Goal: Task Accomplishment & Management: Use online tool/utility

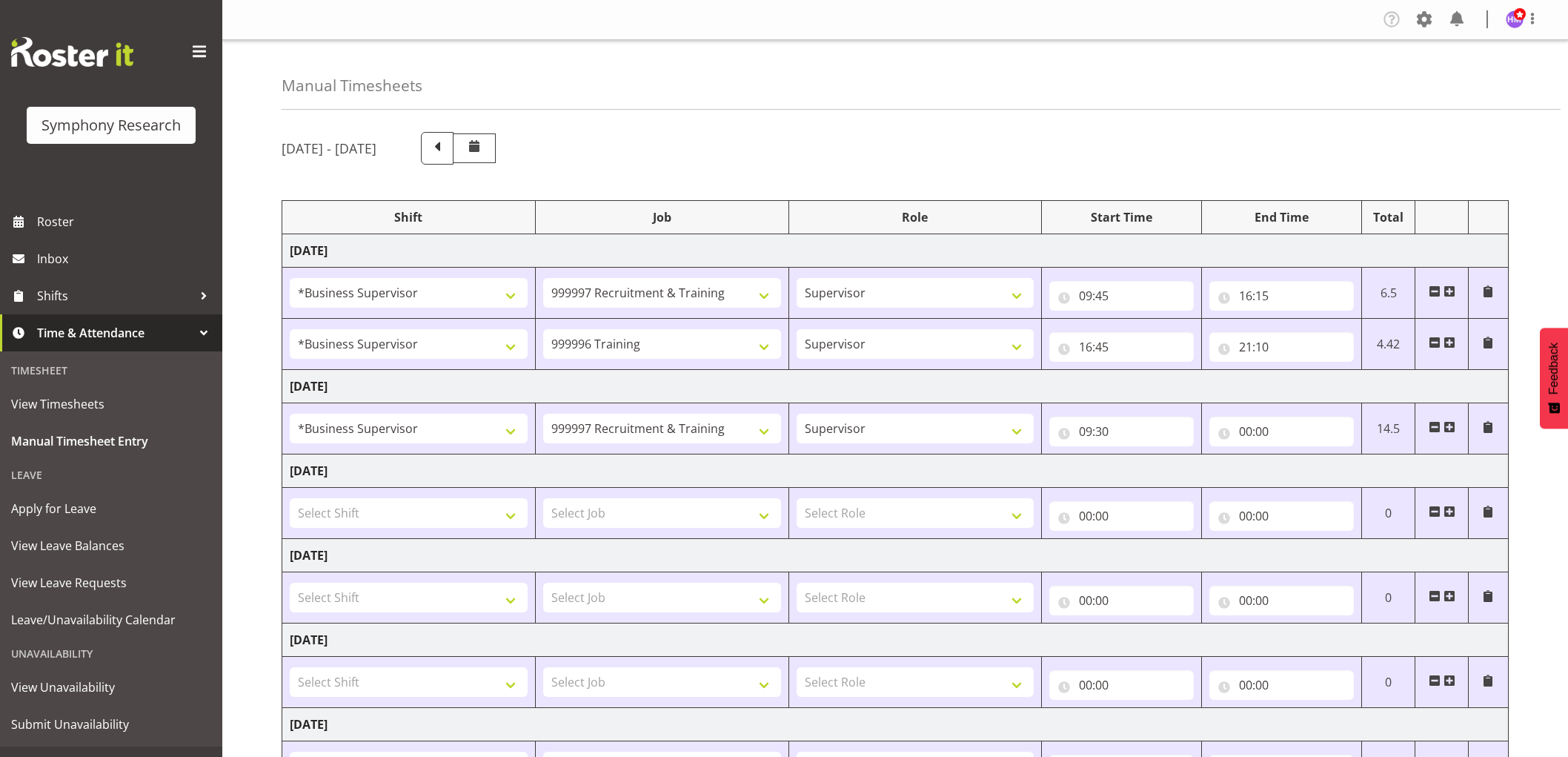
select select "1607"
select select "2379"
select select "1607"
select select "757"
select select "1607"
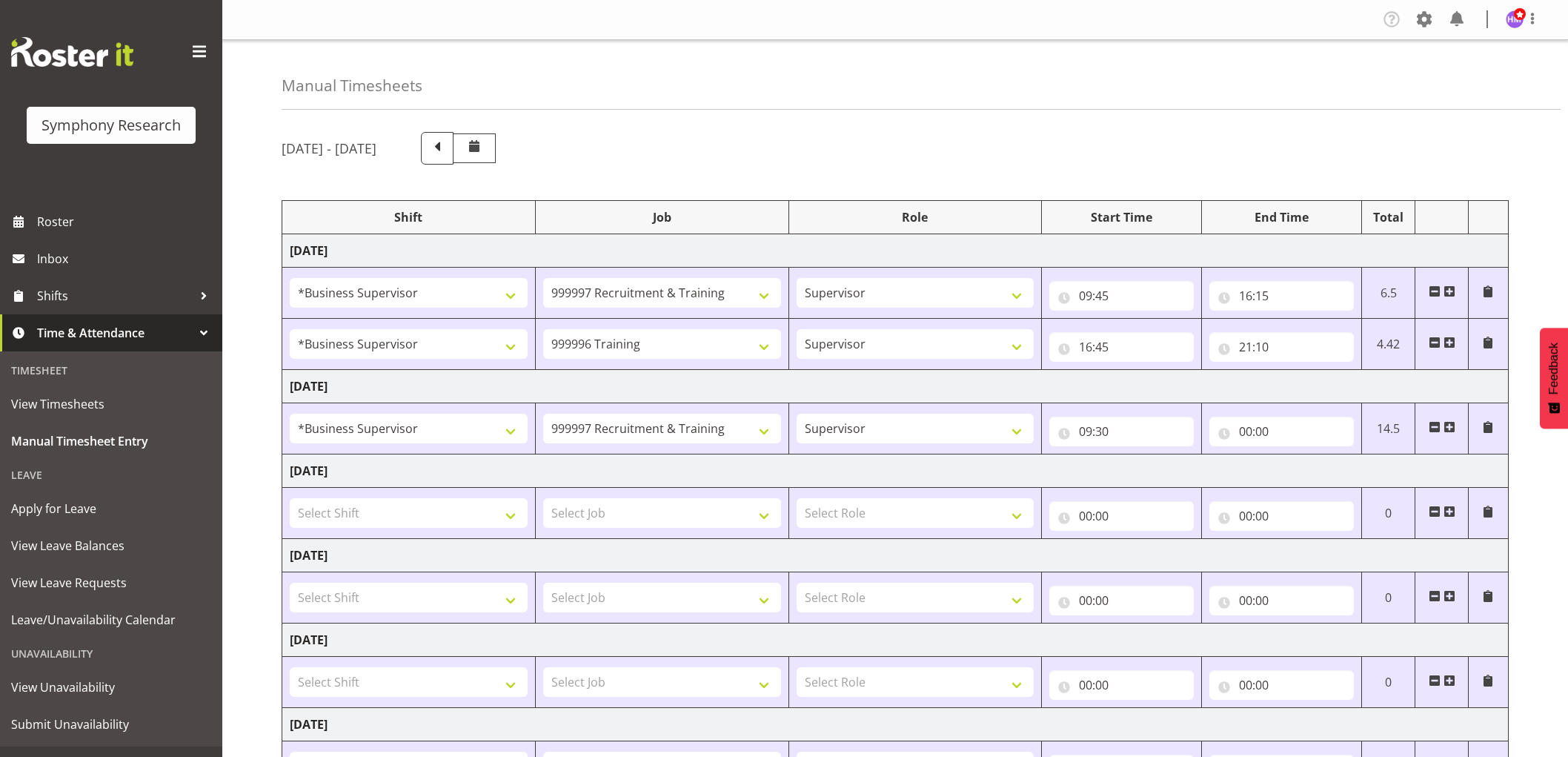
select select "2379"
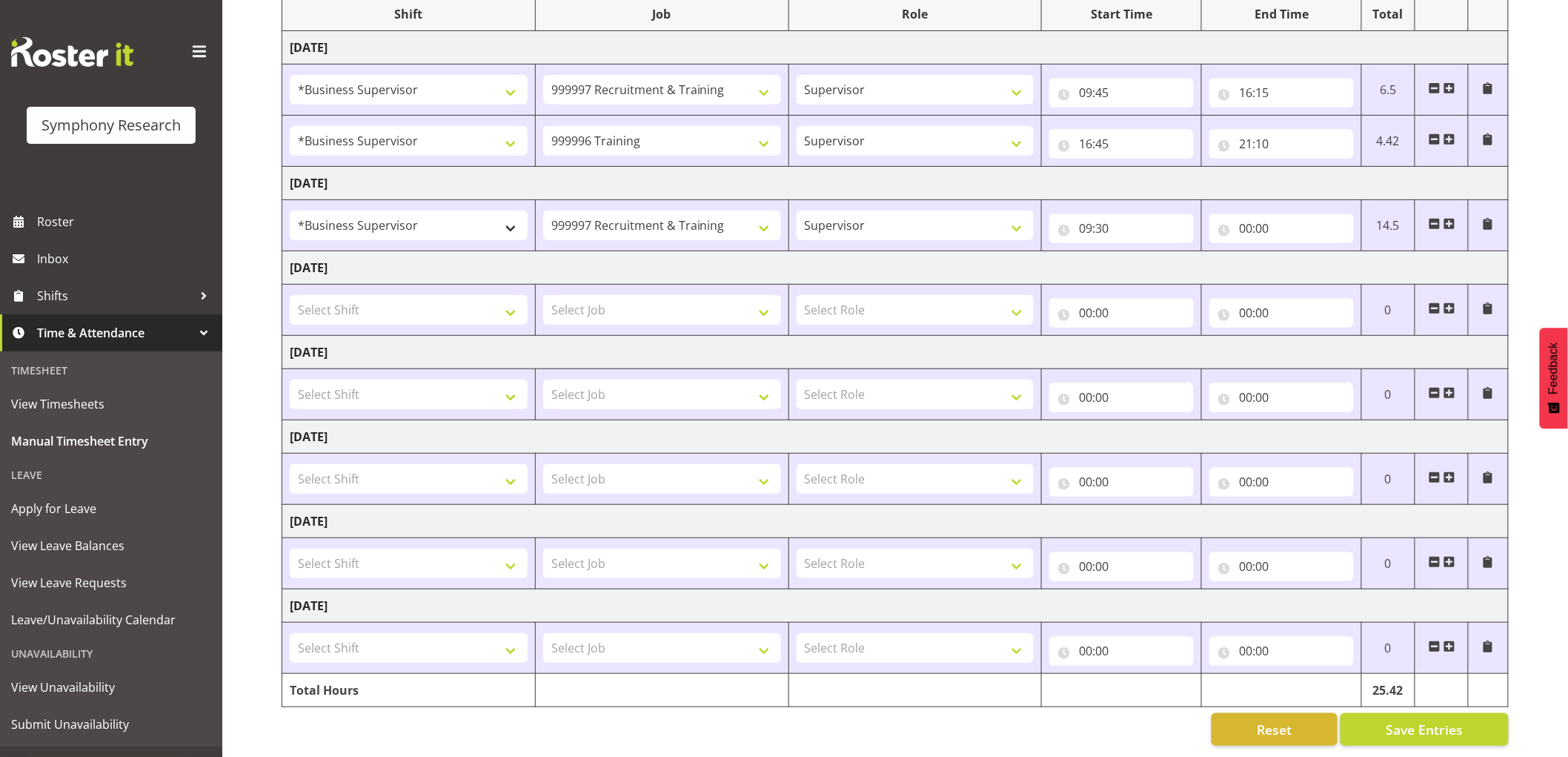
scroll to position [217, 0]
click at [427, 212] on select "!!Project Briefing (Job to be assigned) !!Weekend Residential (Roster IT Shift …" at bounding box center [408, 226] width 237 height 30
click at [604, 251] on td "[DATE]" at bounding box center [895, 268] width 1226 height 33
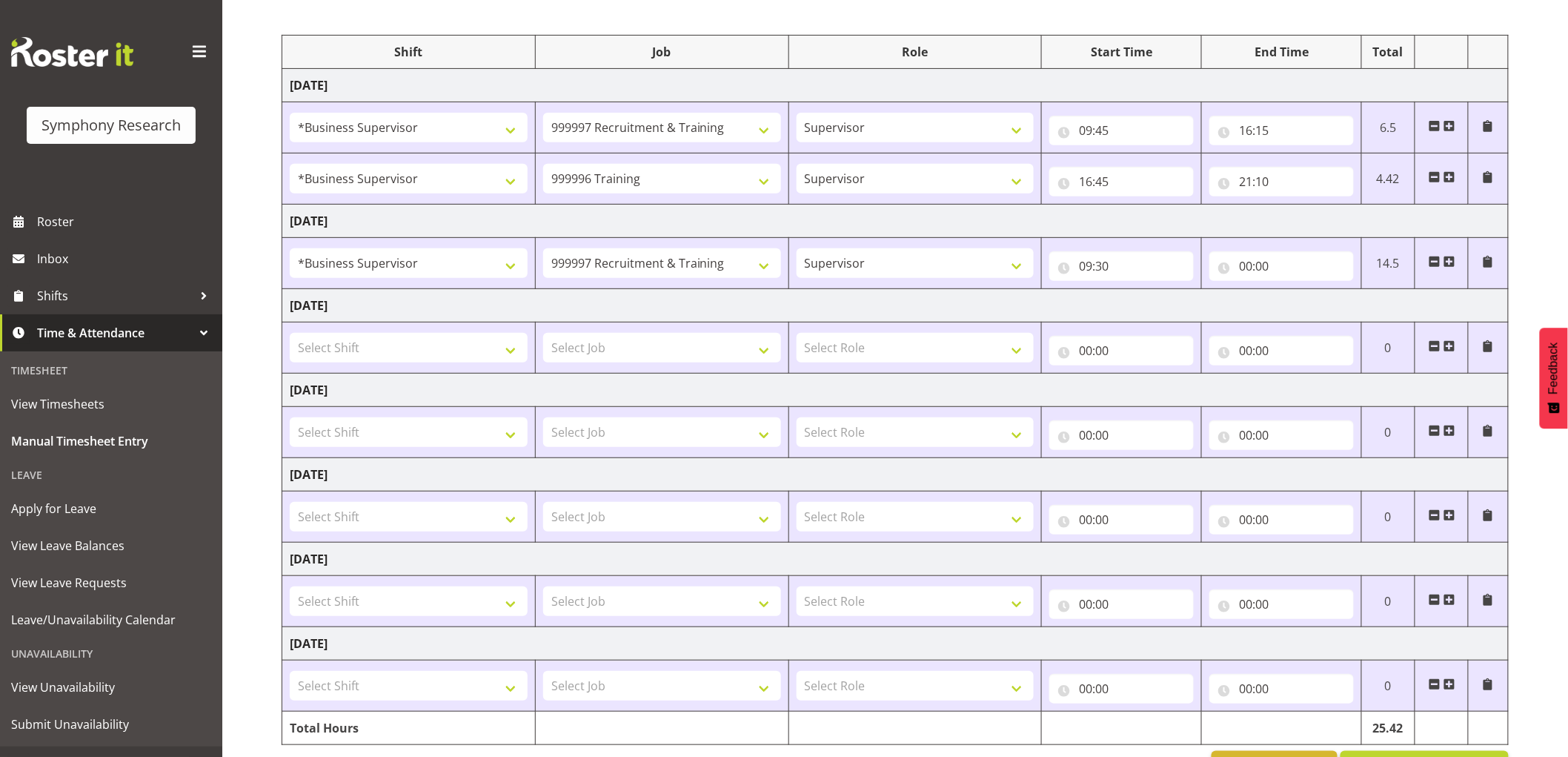
scroll to position [0, 0]
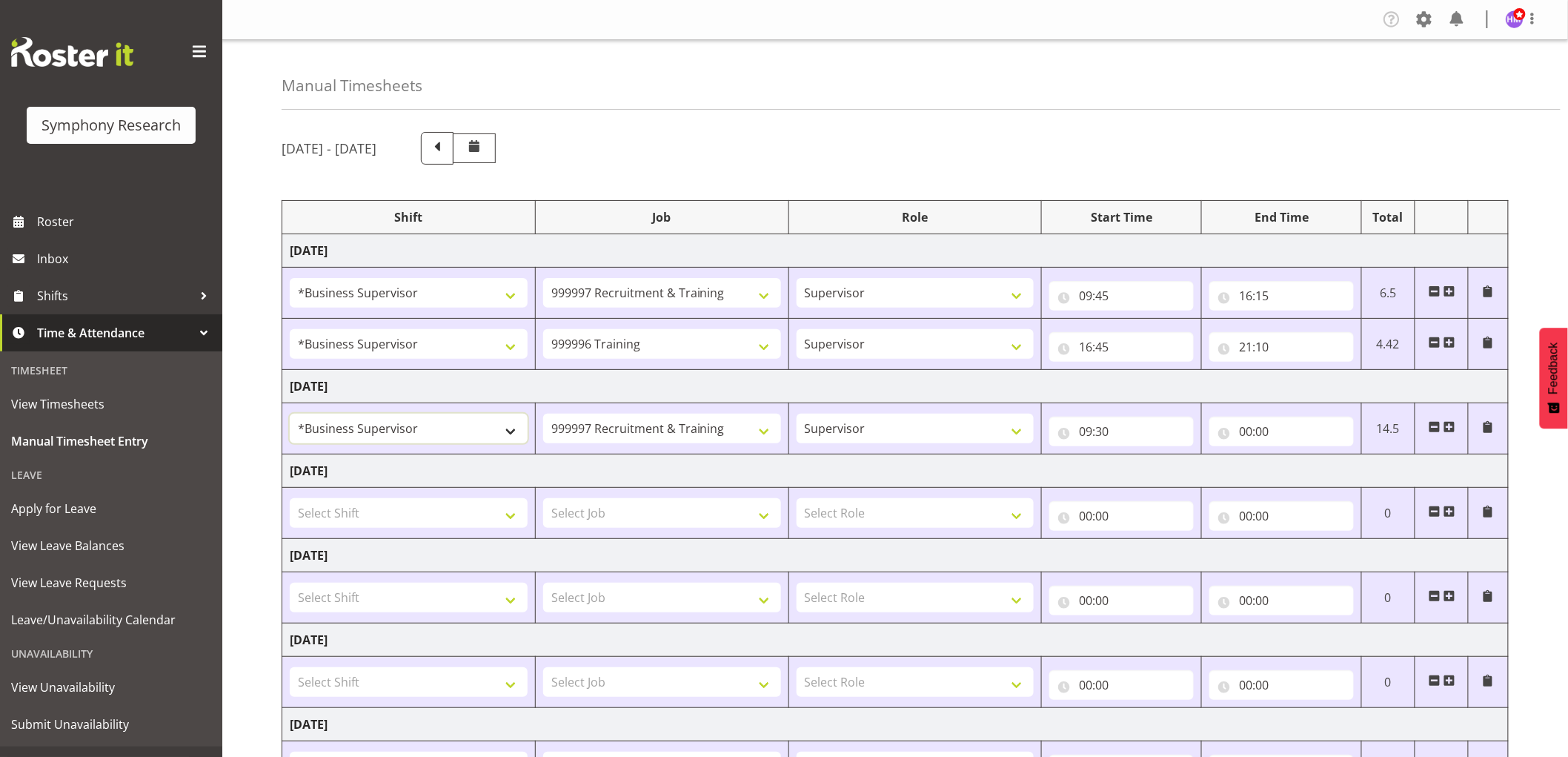
click at [429, 438] on select "!!Project Briefing (Job to be assigned) !!Weekend Residential (Roster IT Shift …" at bounding box center [408, 429] width 237 height 30
click at [742, 62] on div "Manual Timesheets" at bounding box center [921, 74] width 1279 height 69
click at [1247, 431] on input "00:00" at bounding box center [1282, 432] width 144 height 30
drag, startPoint x: 1312, startPoint y: 469, endPoint x: 1290, endPoint y: 495, distance: 34.1
click at [1312, 470] on select "00 01 02 03 04 05 06 07 08 09 10 11 12 13 14 15 16 17 18 19 20 21 22 23" at bounding box center [1310, 470] width 33 height 30
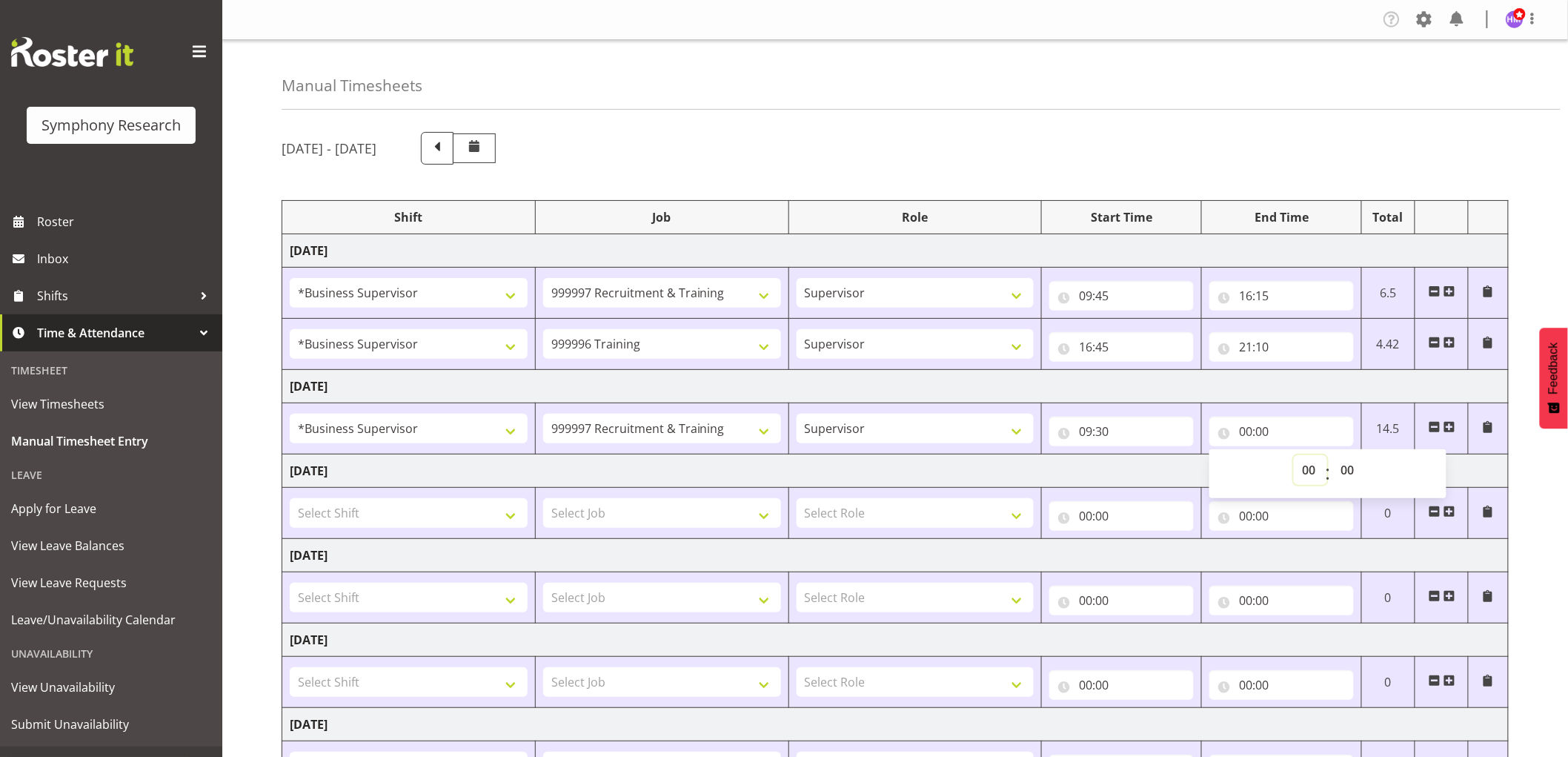
select select "13"
click at [1294, 456] on select "00 01 02 03 04 05 06 07 08 09 10 11 12 13 14 15 16 17 18 19 20 21 22 23" at bounding box center [1310, 470] width 33 height 30
type input "13:00"
drag, startPoint x: 1357, startPoint y: 482, endPoint x: 1355, endPoint y: 495, distance: 13.2
click at [1357, 482] on select "00 01 02 03 04 05 06 07 08 09 10 11 12 13 14 15 16 17 18 19 20 21 22 23 24 25 2…" at bounding box center [1349, 470] width 33 height 30
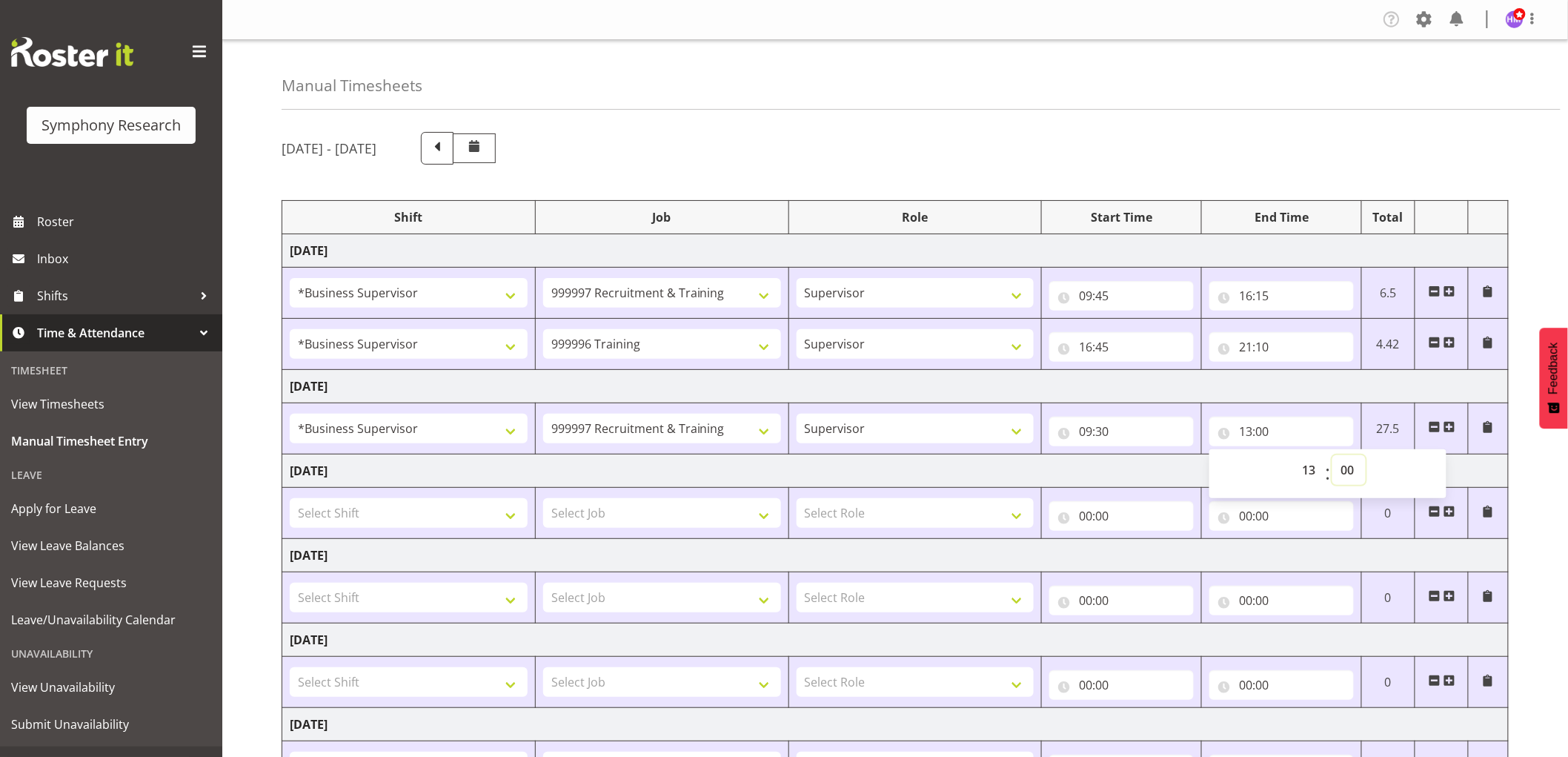
select select "30"
click at [1002, 126] on div "[DATE] - [DATE] Shift Job Role Start Time End Time Total [DATE] !!Project Brief…" at bounding box center [925, 541] width 1286 height 839
type input "13:30"
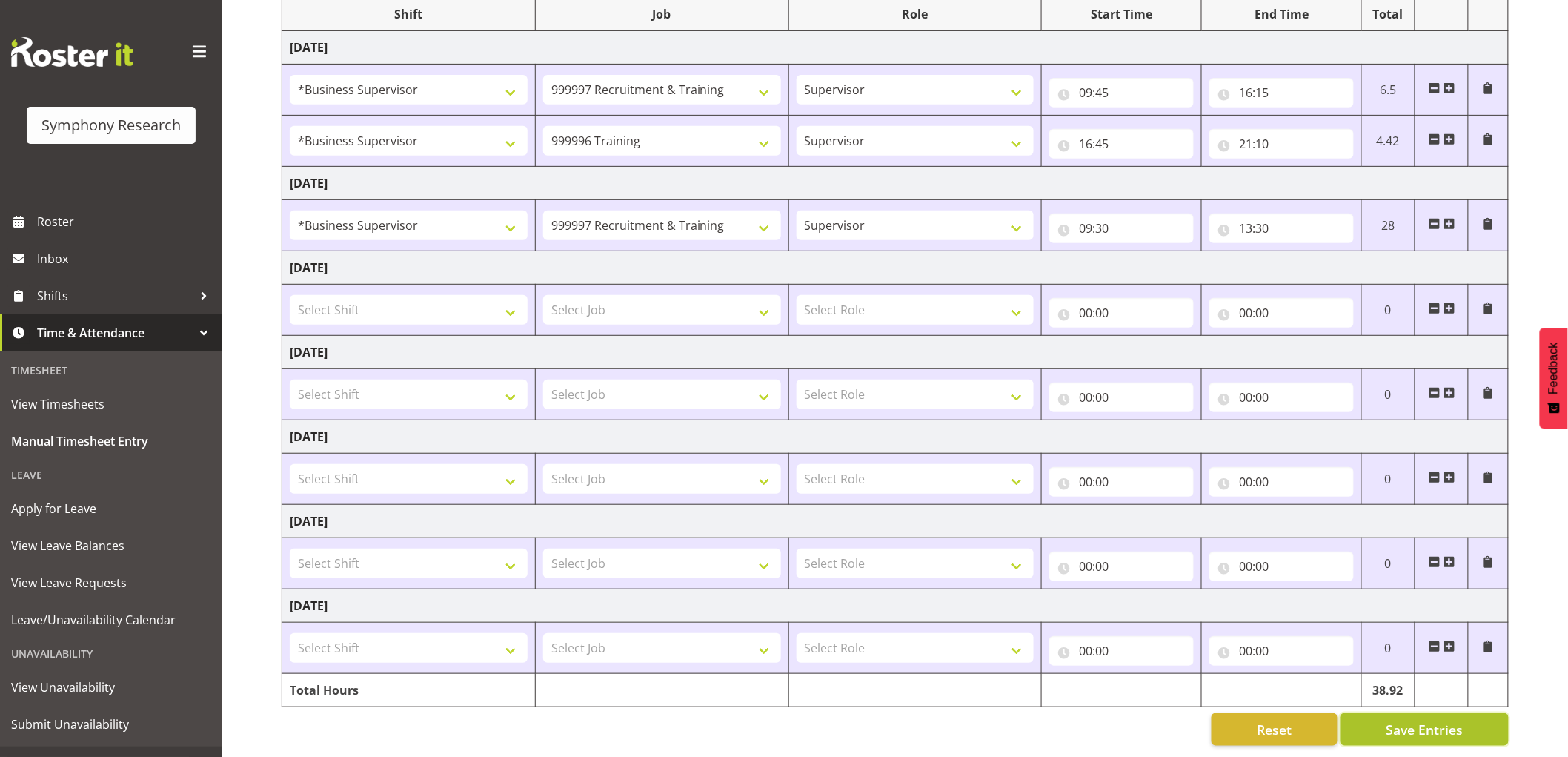
click at [1394, 720] on span "Save Entries" at bounding box center [1424, 729] width 77 height 19
